Goal: Task Accomplishment & Management: Manage account settings

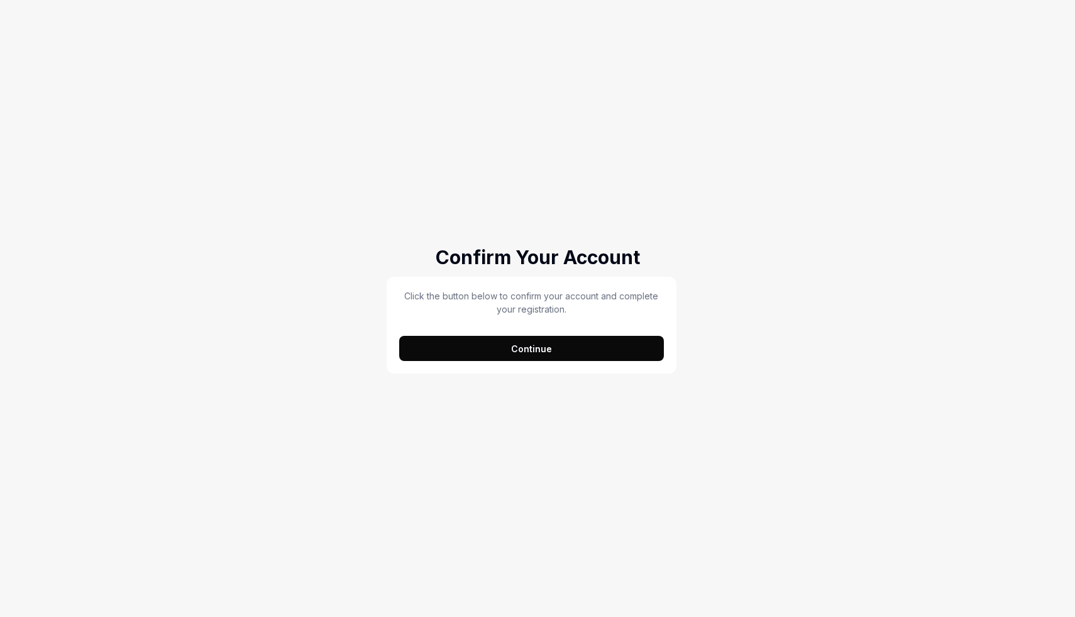
click at [599, 341] on button "Continue" at bounding box center [531, 348] width 265 height 25
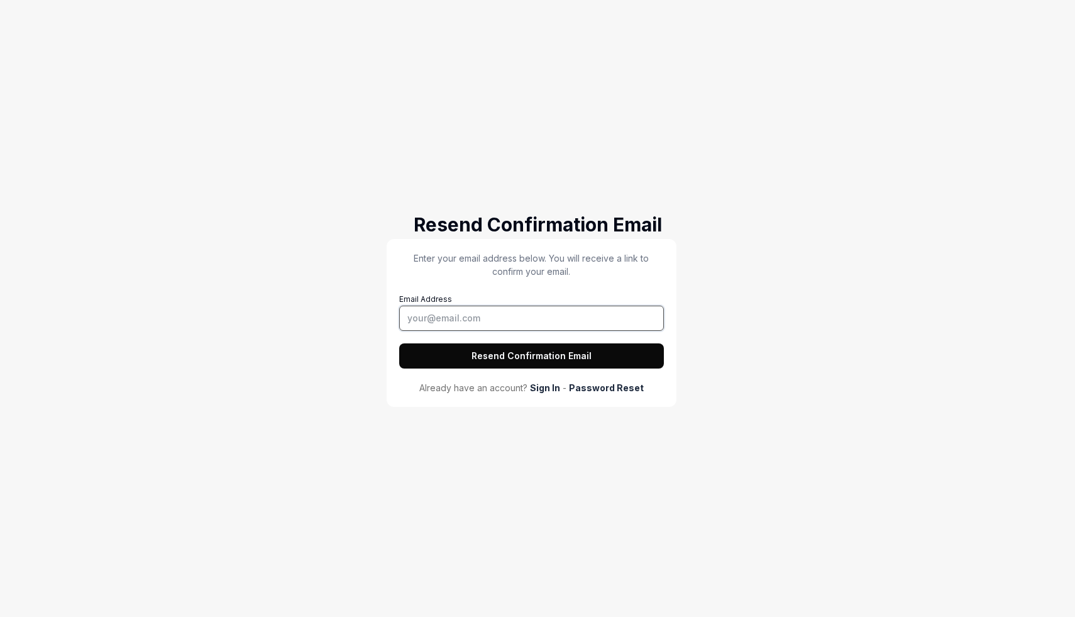
click at [579, 321] on input "Email Address" at bounding box center [531, 318] width 265 height 25
type input "minnsitt17@gmail.com"
click at [553, 351] on button "Resend Confirmation Email" at bounding box center [531, 355] width 265 height 25
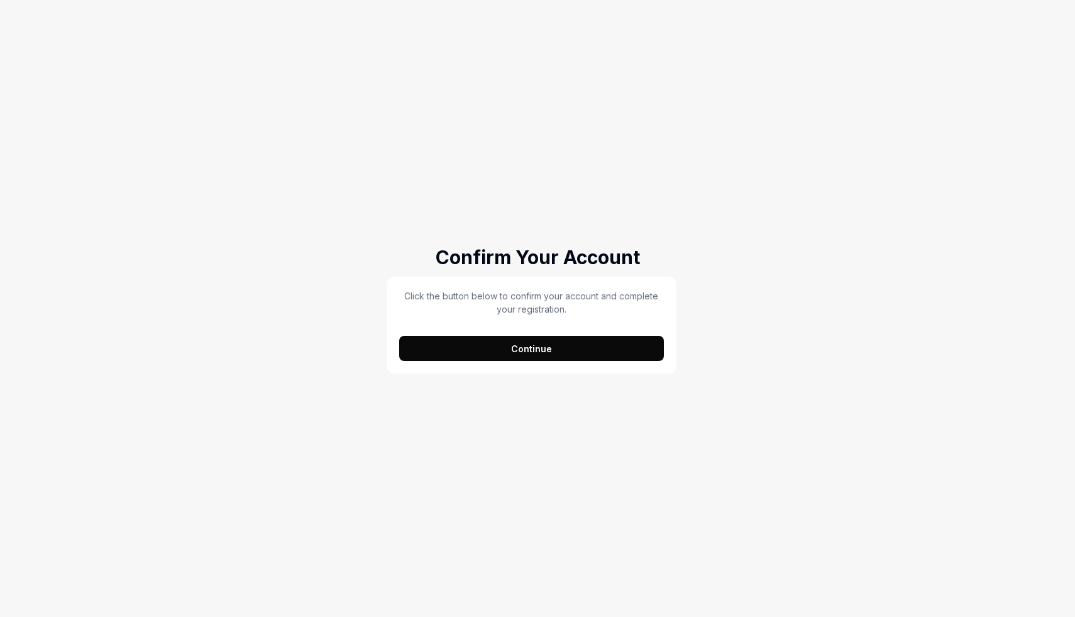
click at [536, 345] on button "Continue" at bounding box center [531, 348] width 265 height 25
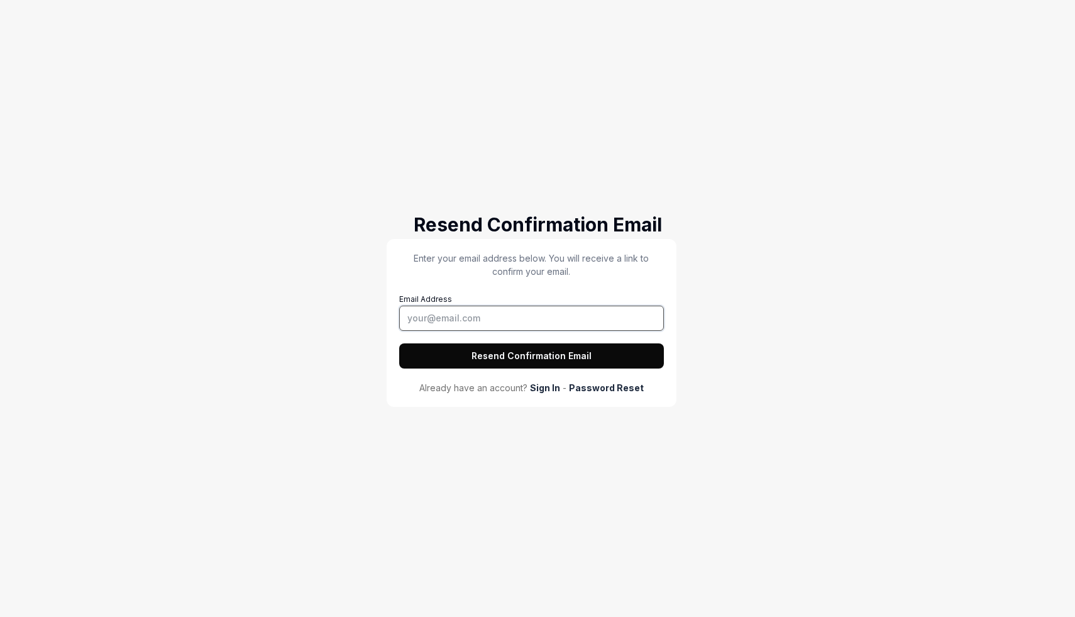
click at [528, 327] on input "Email Address" at bounding box center [531, 318] width 265 height 25
type input "danieluxer17@gmail.com"
click at [551, 368] on button "Resend Confirmation Email" at bounding box center [531, 355] width 265 height 25
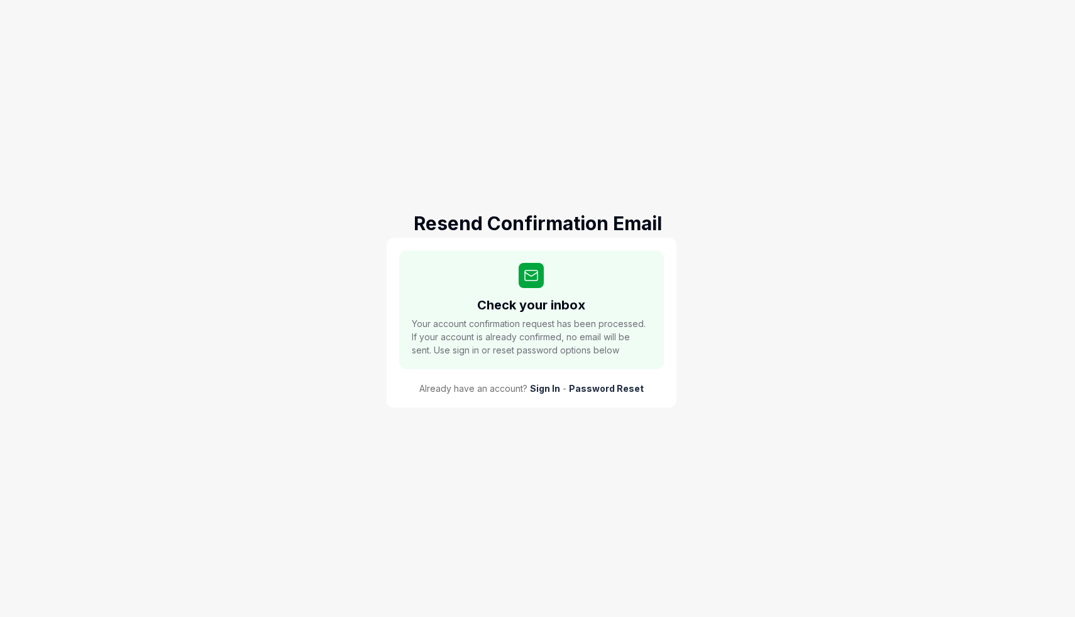
click at [540, 393] on link "Sign In" at bounding box center [545, 388] width 30 height 13
